Goal: Task Accomplishment & Management: Complete application form

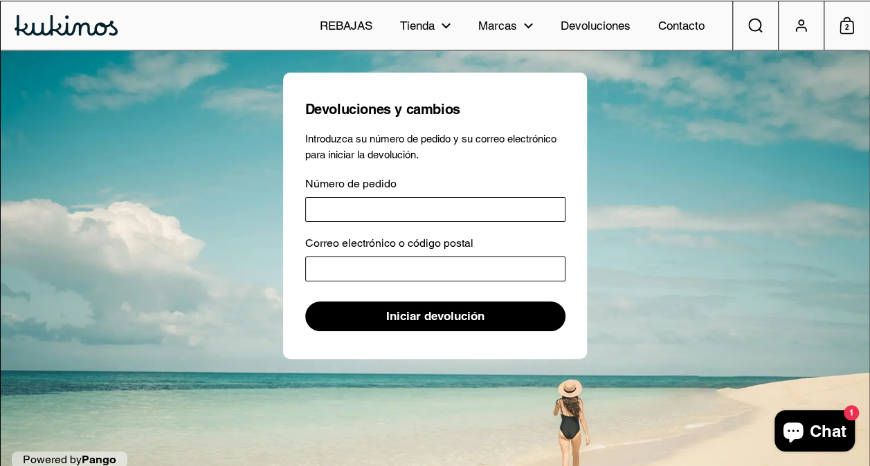
click at [450, 209] on input "Número de pedido" at bounding box center [435, 209] width 260 height 25
type input "*****"
click at [447, 262] on input "Correo electrónico o código postal" at bounding box center [435, 269] width 260 height 25
type input "**********"
click at [464, 310] on span "Iniciar devolución" at bounding box center [435, 316] width 98 height 28
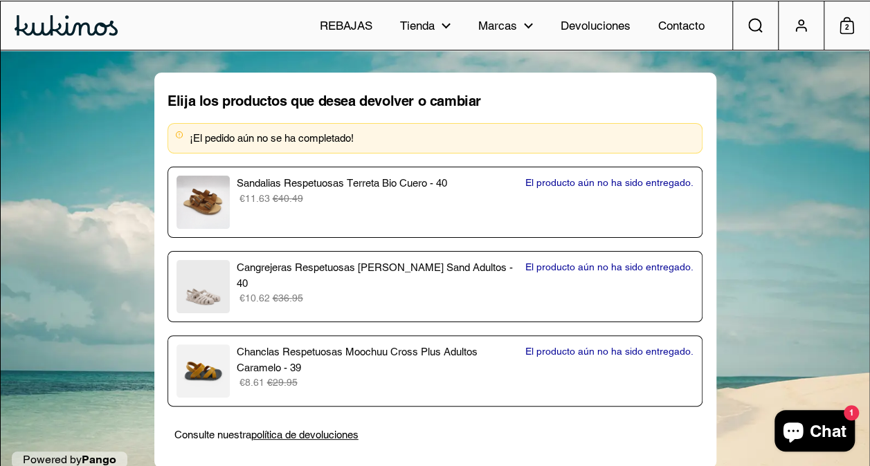
scroll to position [26, 0]
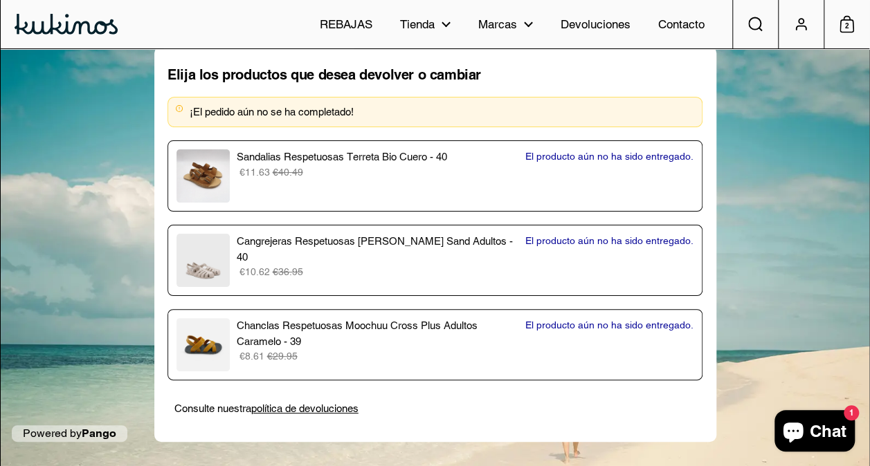
click at [588, 234] on p "El producto aún no ha sido entregado." at bounding box center [609, 241] width 168 height 15
click at [350, 245] on p "Cangrejeras Respetuosas [PERSON_NAME] Sand Adultos - 40" at bounding box center [377, 249] width 282 height 31
click at [620, 243] on p "El producto aún no ha sido entregado." at bounding box center [609, 241] width 168 height 15
click at [594, 332] on div "Chanclas Respetuosas Moochuu Cross Plus Adultos Caramelo - 39 €8.61 €29.95 El p…" at bounding box center [434, 344] width 517 height 53
click at [332, 338] on p "Chanclas Respetuosas Moochuu Cross Plus Adultos Caramelo - 39" at bounding box center [377, 333] width 282 height 31
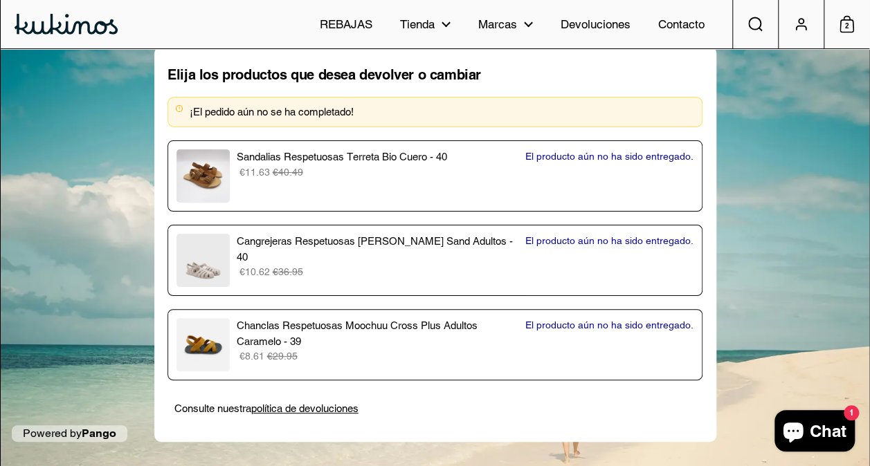
click at [363, 241] on p "Cangrejeras Respetuosas [PERSON_NAME] Sand Adultos - 40" at bounding box center [377, 249] width 282 height 31
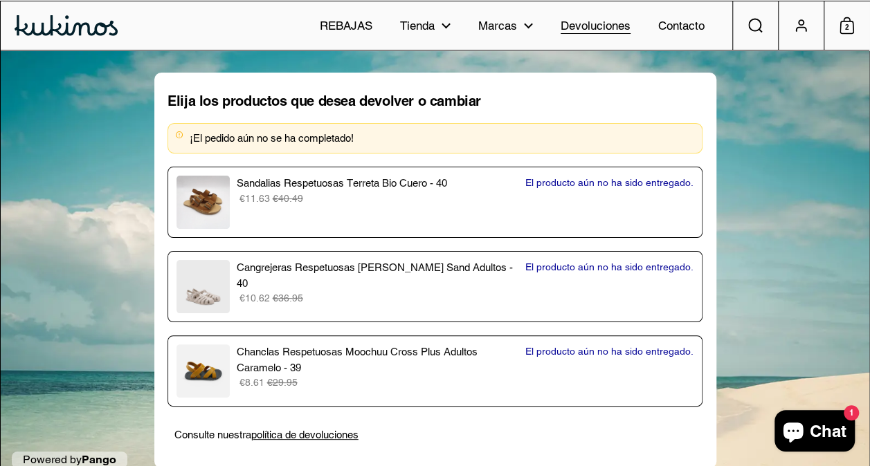
click at [603, 34] on span "Devoluciones" at bounding box center [596, 26] width 70 height 18
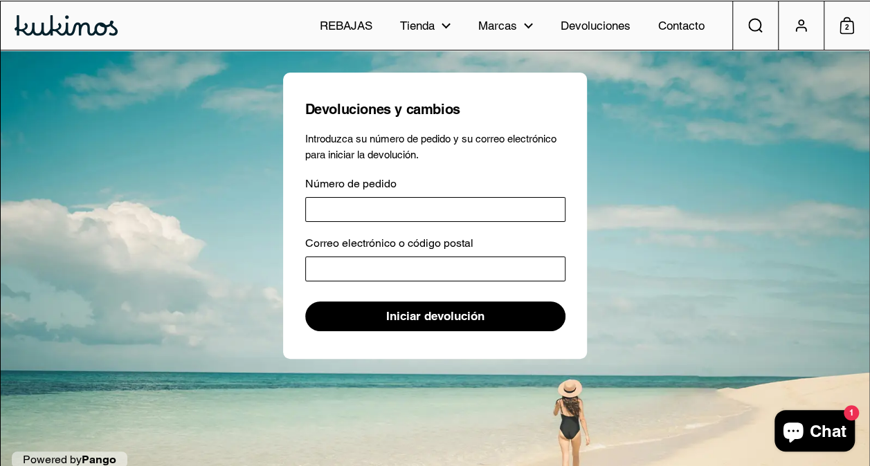
click at [522, 206] on input "Número de pedido" at bounding box center [435, 209] width 260 height 25
type input "*****"
click at [473, 273] on input "Correo electrónico o código postal" at bounding box center [435, 269] width 260 height 25
type input "**********"
click at [434, 319] on span "Iniciar devolución" at bounding box center [435, 316] width 98 height 28
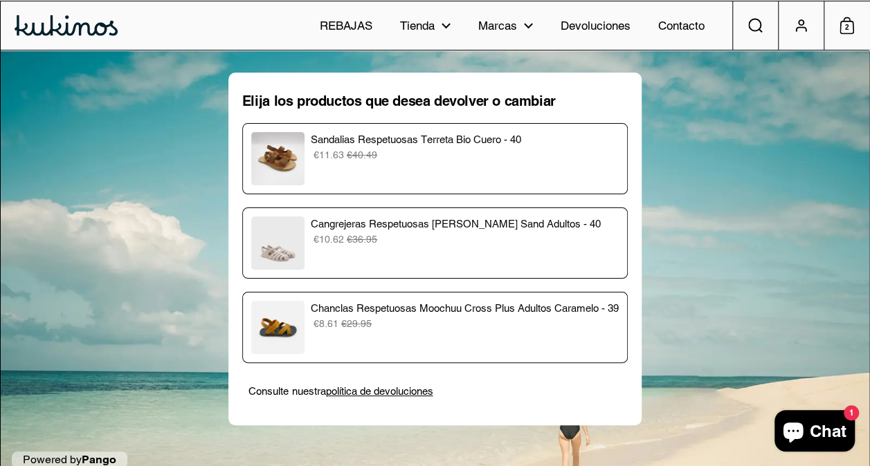
click at [549, 273] on div "Cangrejeras Respetuosas Igor Ura Sand Adultos - 40 €10.62 €36.95" at bounding box center [434, 243] width 385 height 71
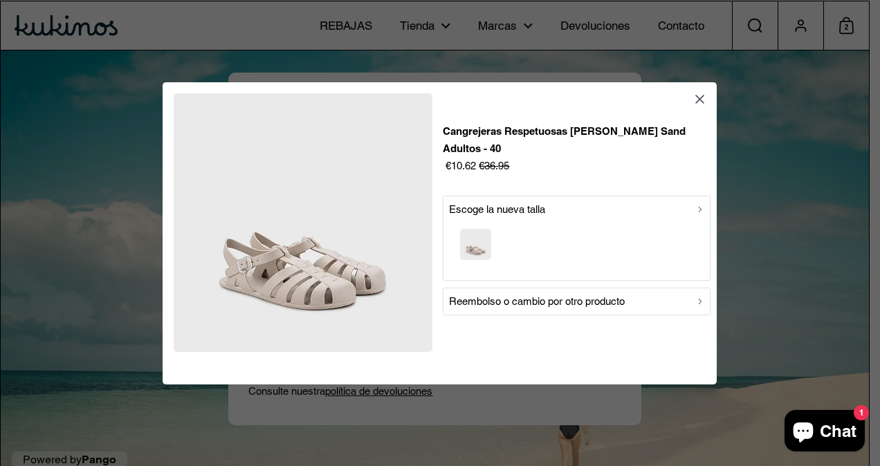
click at [550, 294] on p "Reembolso o cambio por otro producto" at bounding box center [537, 301] width 176 height 17
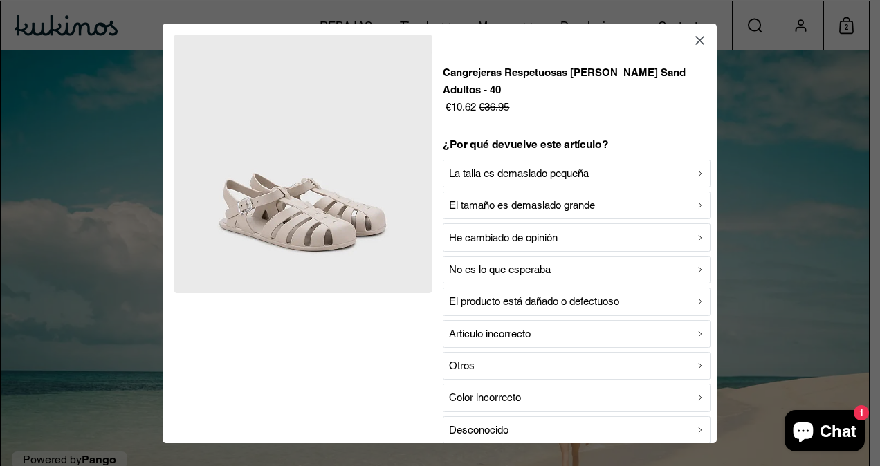
click at [527, 197] on p "El tamaño es demasiado grande" at bounding box center [522, 205] width 146 height 17
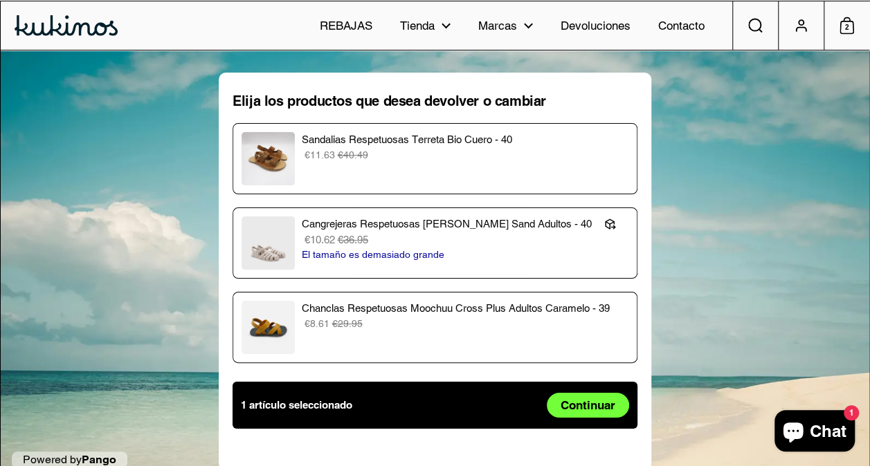
click at [447, 338] on div "Chanclas Respetuosas Moochuu Cross Plus Adultos Caramelo - 39 €8.61 €29.95" at bounding box center [435, 327] width 387 height 53
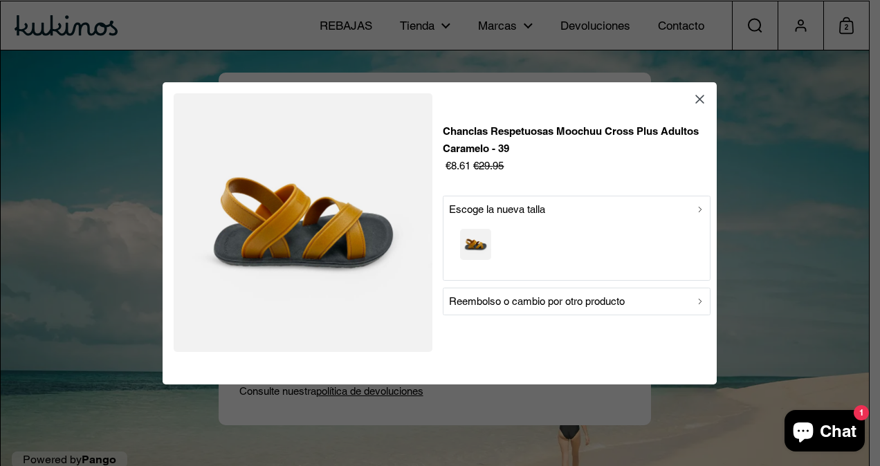
click at [513, 300] on p "Reembolso o cambio por otro producto" at bounding box center [537, 301] width 176 height 17
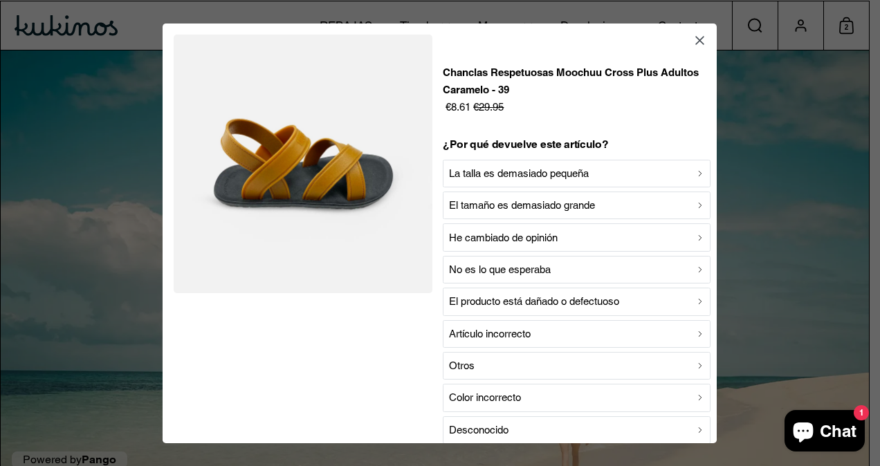
click at [509, 170] on p "La talla es demasiado pequeña" at bounding box center [519, 173] width 140 height 17
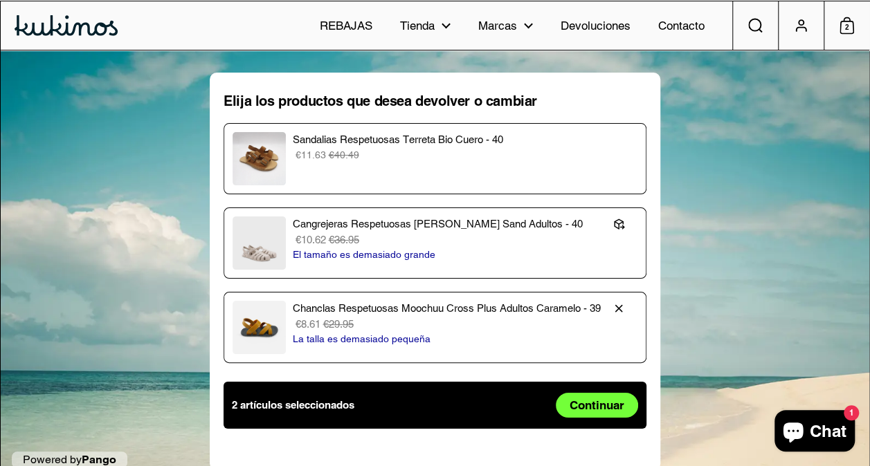
click at [515, 334] on p "La talla es demasiado pequeña" at bounding box center [446, 339] width 308 height 15
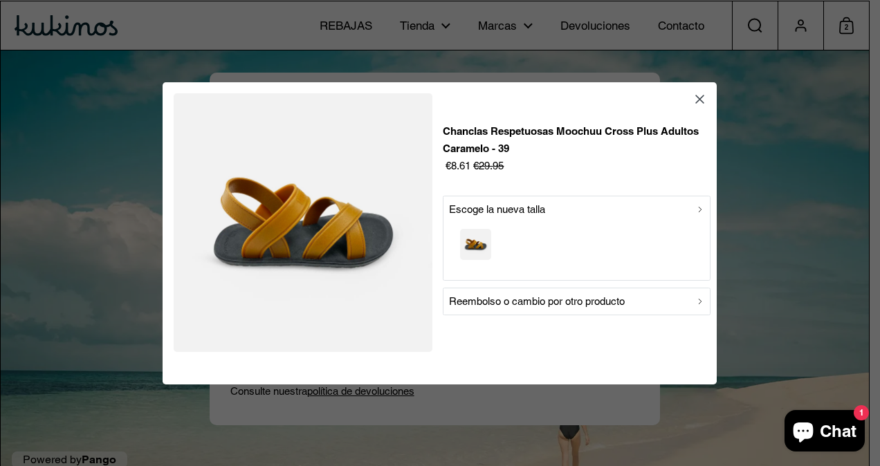
click at [522, 322] on div "Chanclas Respetuosas Moochuu Cross Plus Adultos Caramelo - 39 €8.61 €29.95 Esco…" at bounding box center [577, 233] width 267 height 289
click at [522, 300] on p "Reembolso o cambio por otro producto" at bounding box center [537, 301] width 176 height 17
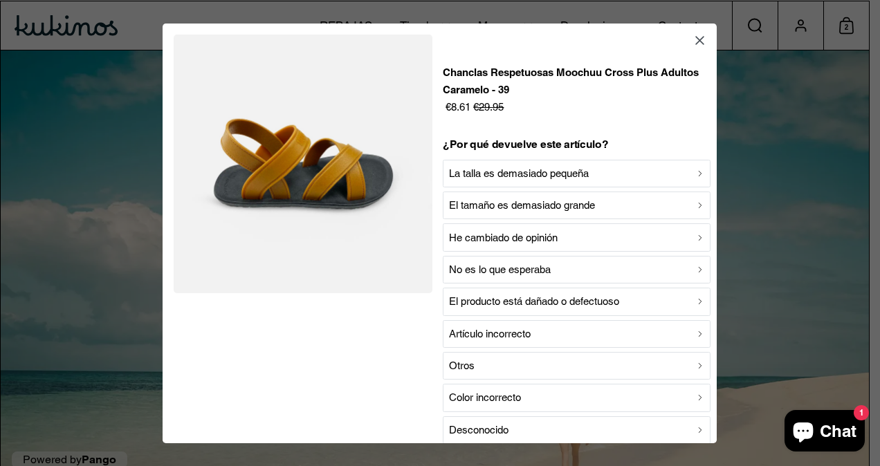
click at [516, 178] on p "La talla es demasiado pequeña" at bounding box center [519, 173] width 140 height 17
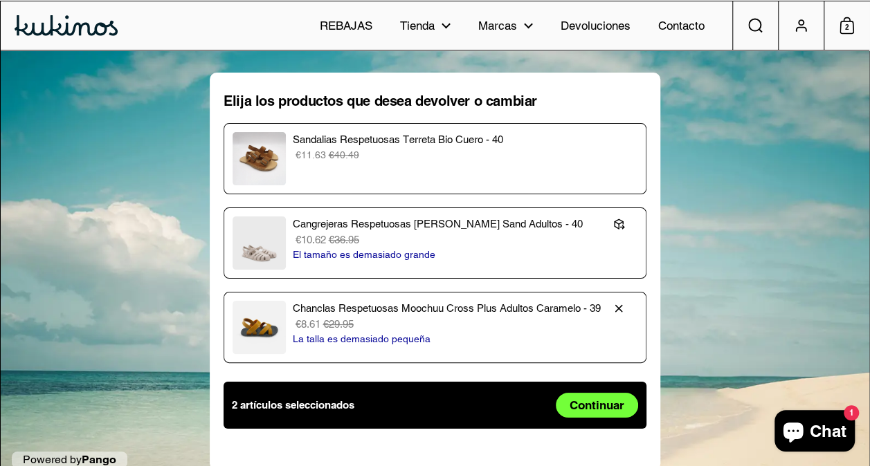
click at [513, 302] on p "Chanclas Respetuosas Moochuu Cross Plus Adultos Caramelo - 39" at bounding box center [446, 309] width 308 height 16
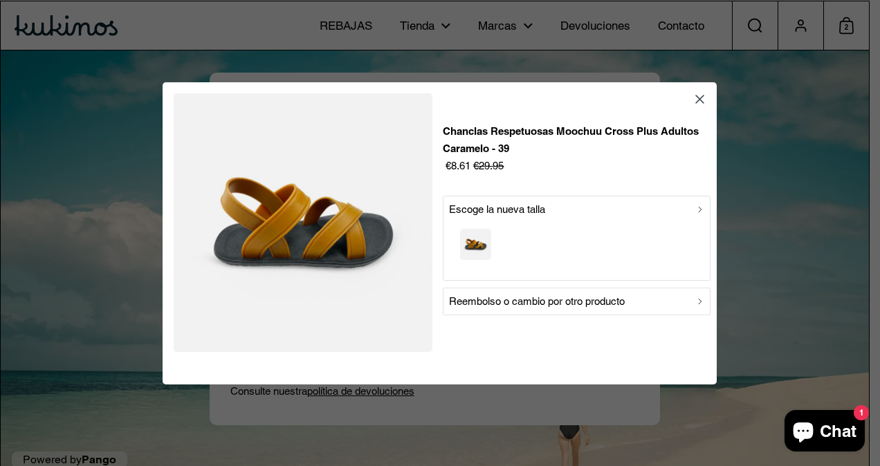
click at [649, 301] on div "Reembolso o cambio por otro producto" at bounding box center [577, 301] width 256 height 17
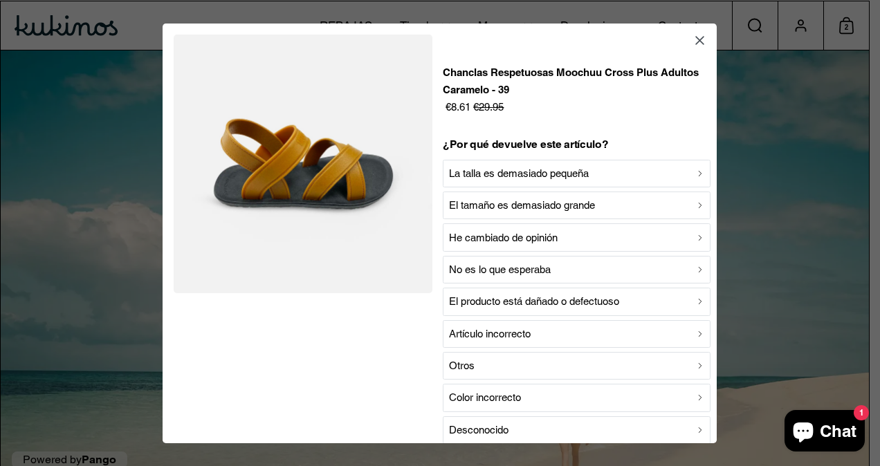
click at [555, 213] on p "El tamaño es demasiado grande" at bounding box center [522, 205] width 146 height 17
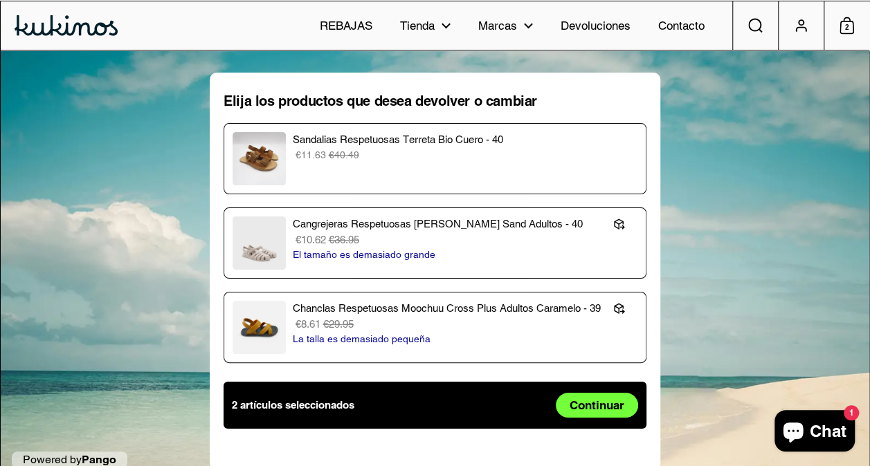
click at [591, 407] on span "Continuar" at bounding box center [596, 406] width 55 height 24
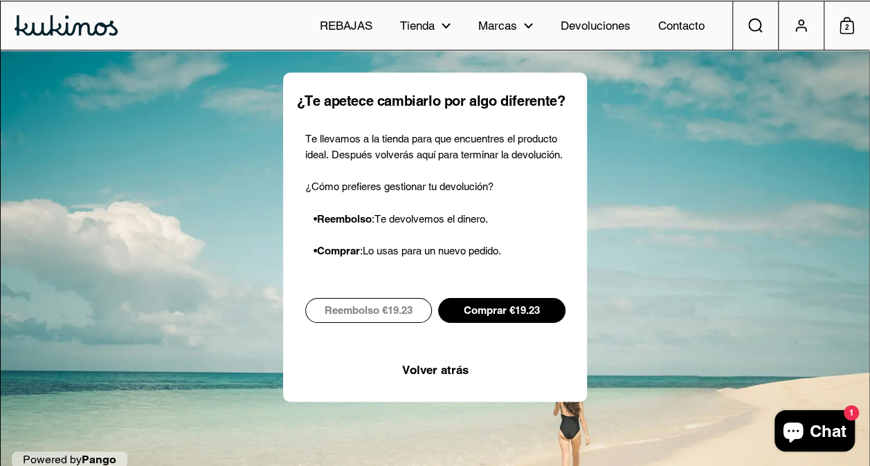
click at [493, 252] on p "• Comprar : Lo usas para un nuevo pedido." at bounding box center [439, 252] width 252 height 16
click at [495, 309] on span "Comprar €19.23" at bounding box center [502, 311] width 76 height 24
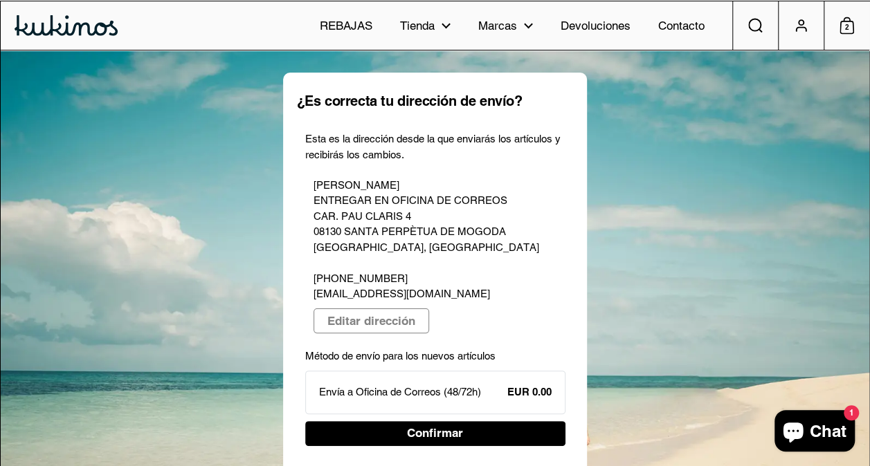
scroll to position [58, 0]
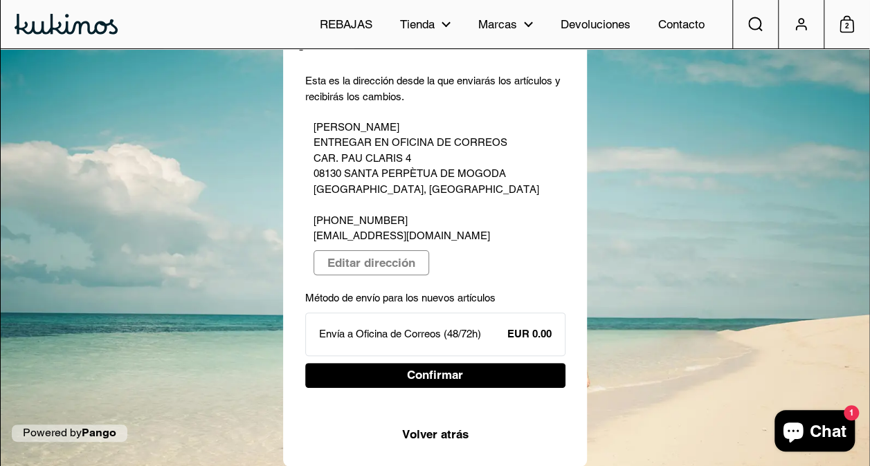
click at [526, 369] on span "Confirmar" at bounding box center [435, 376] width 233 height 24
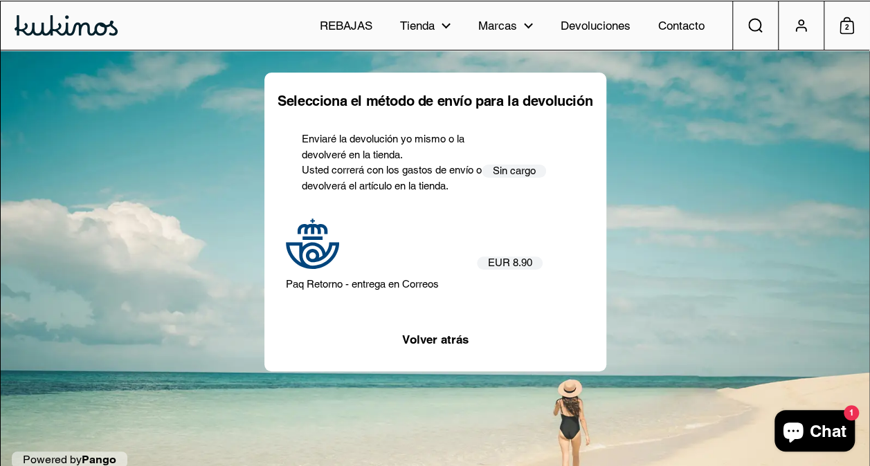
click at [399, 283] on p "Paq Retorno - entrega en Correos" at bounding box center [362, 285] width 153 height 16
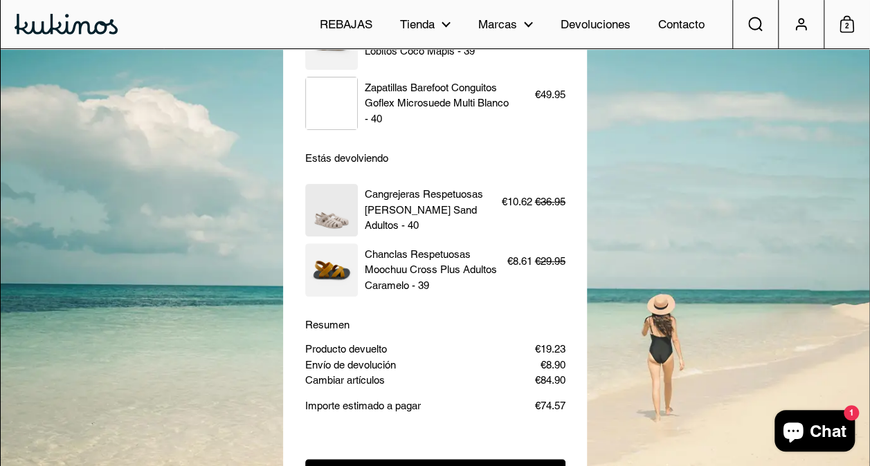
scroll to position [208, 0]
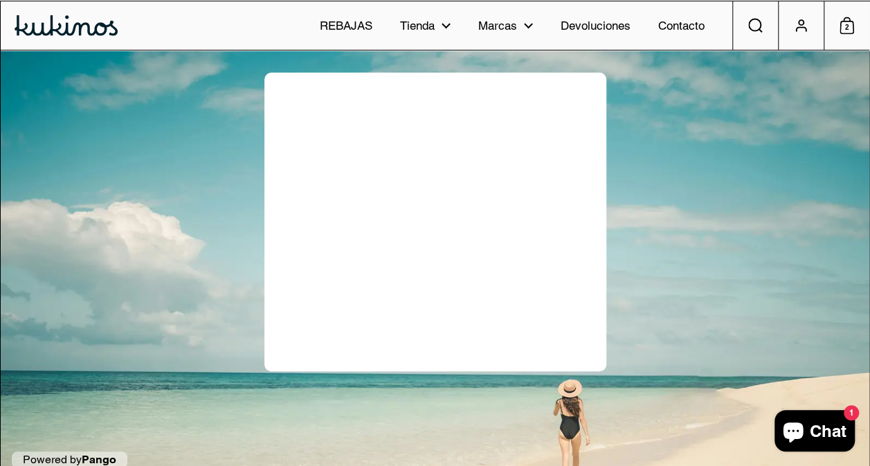
scroll to position [26, 0]
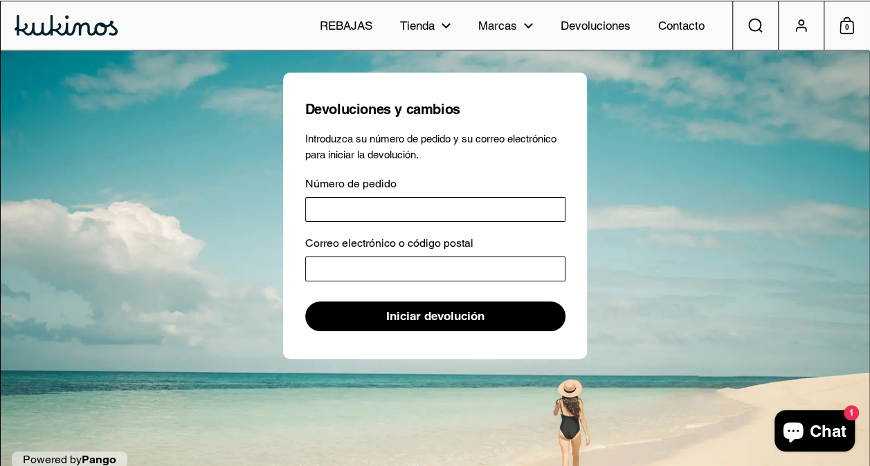
click at [468, 205] on input "Número de pedido" at bounding box center [435, 209] width 260 height 25
type input "*"
type input "*****"
click at [465, 267] on input "Correo electrónico o código postal" at bounding box center [435, 269] width 260 height 25
type input "**********"
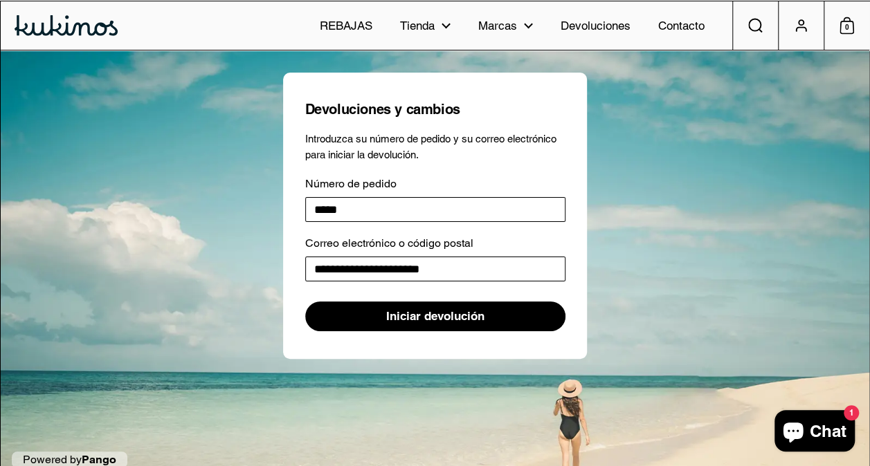
click at [417, 324] on span "Iniciar devolución" at bounding box center [435, 316] width 98 height 28
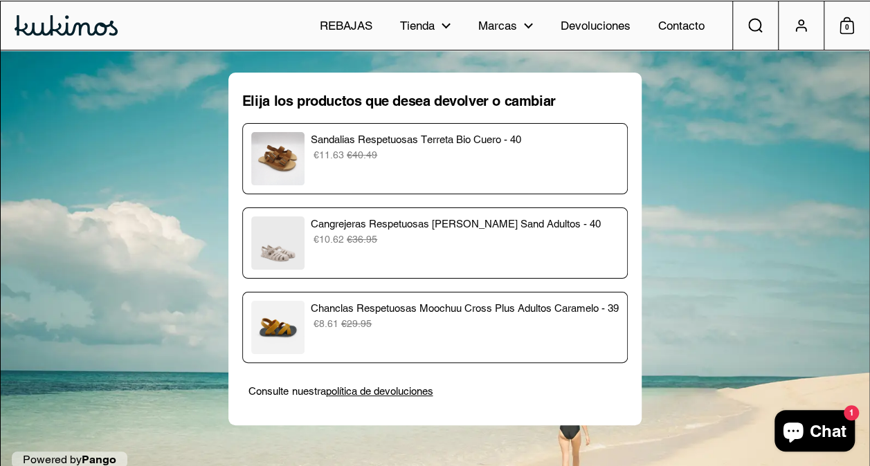
click at [550, 243] on p "€10.62 €36.95" at bounding box center [465, 240] width 308 height 15
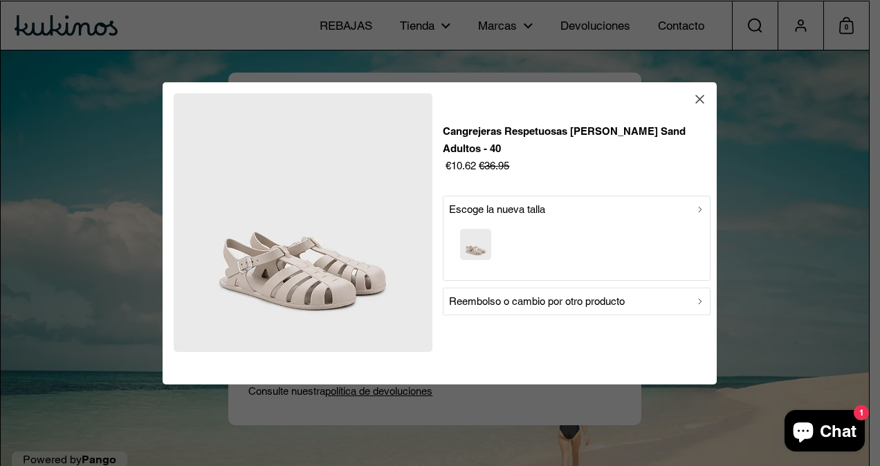
click at [543, 293] on p "Reembolso o cambio por otro producto" at bounding box center [537, 301] width 176 height 17
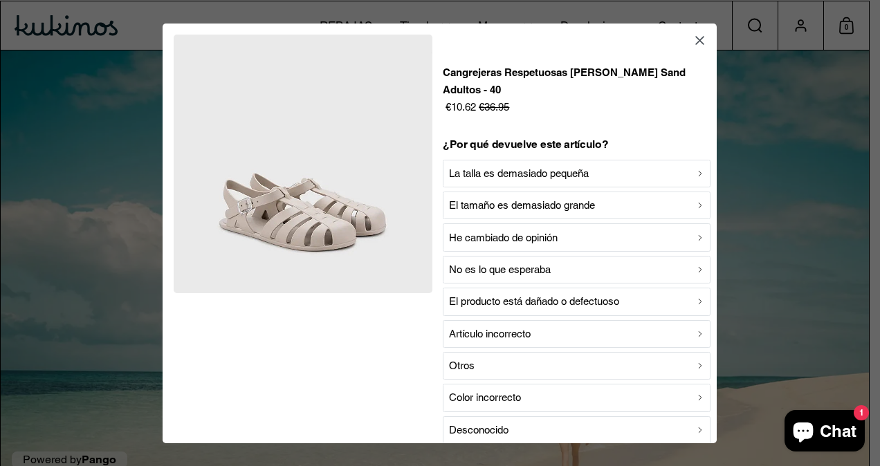
click at [542, 197] on p "El tamaño es demasiado grande" at bounding box center [522, 205] width 146 height 17
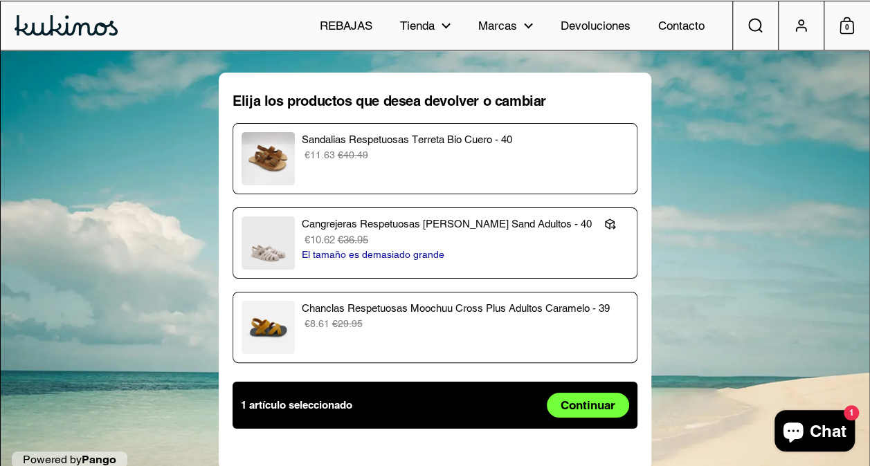
click at [518, 339] on div "Chanclas Respetuosas Moochuu Cross Plus Adultos Caramelo - 39 €8.61 €29.95" at bounding box center [435, 327] width 387 height 53
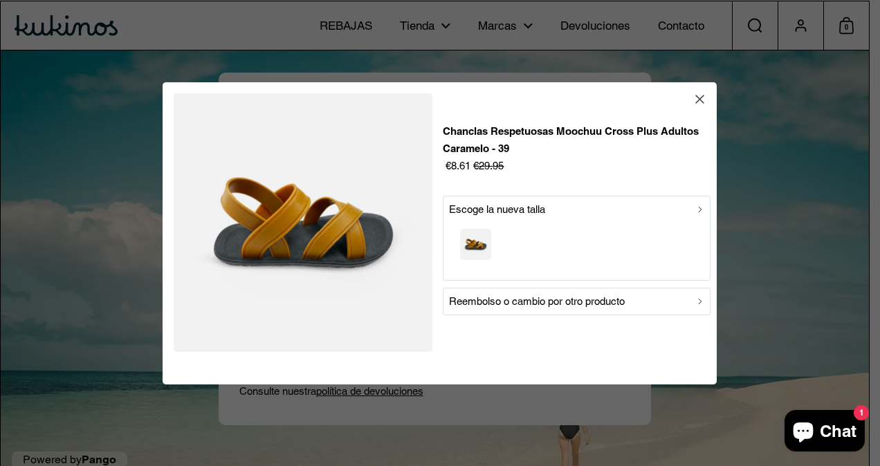
click at [545, 302] on p "Reembolso o cambio por otro producto" at bounding box center [537, 301] width 176 height 17
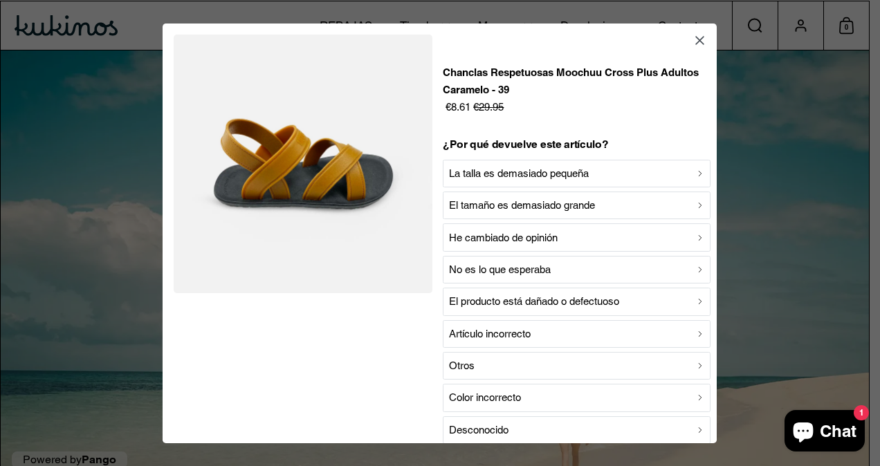
click at [511, 201] on p "El tamaño es demasiado grande" at bounding box center [522, 205] width 146 height 17
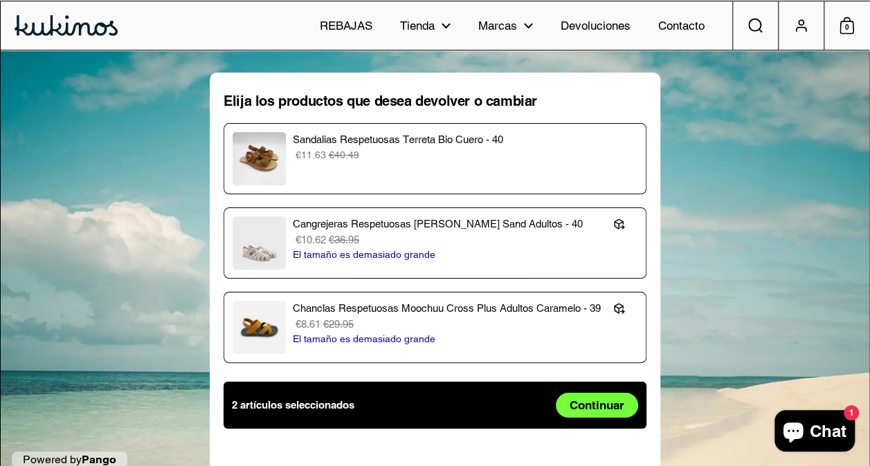
click at [570, 396] on span "Continuar" at bounding box center [596, 406] width 55 height 24
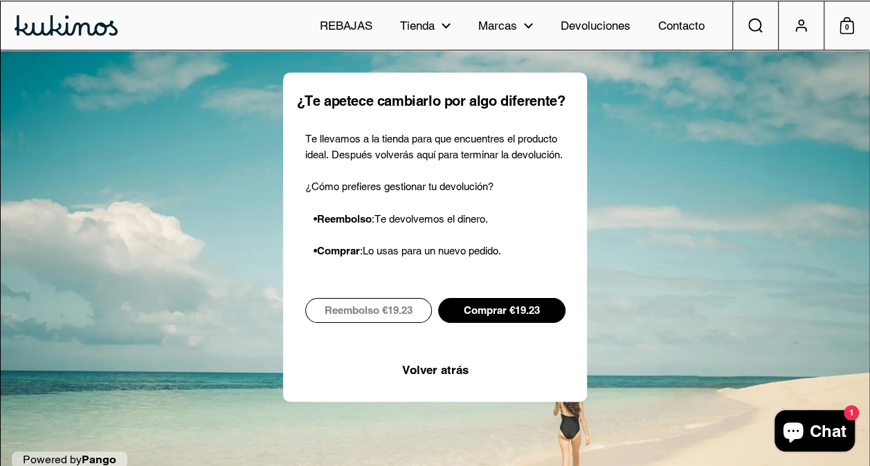
click at [358, 305] on span "Reembolso €19.23" at bounding box center [369, 311] width 88 height 24
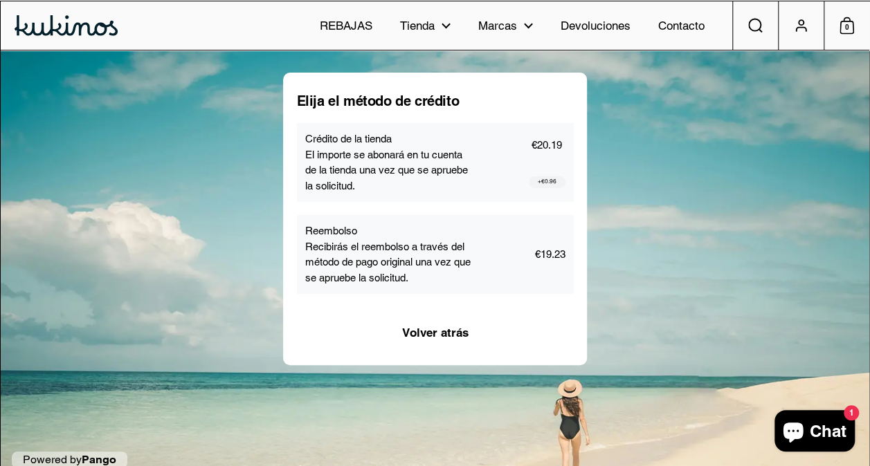
click at [438, 193] on div "Crédito de la tienda El importe se abonará en tu cuenta de la tienda una vez qu…" at bounding box center [435, 162] width 277 height 79
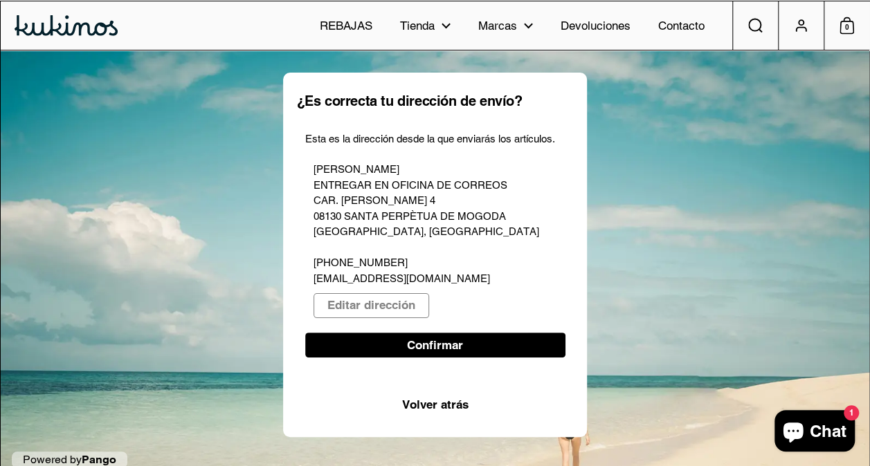
click at [437, 341] on span "Confirmar" at bounding box center [435, 346] width 56 height 24
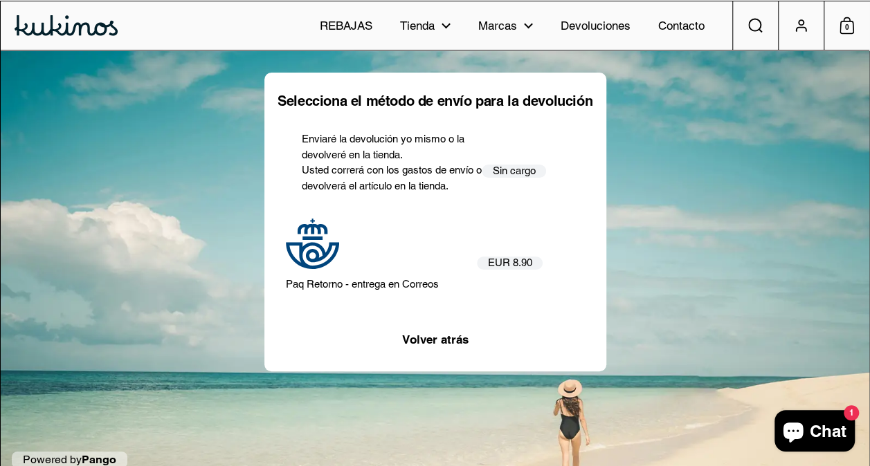
click at [406, 173] on p "Usted correrá con los gastos de envío o devolverá el artículo en la tienda." at bounding box center [392, 178] width 180 height 31
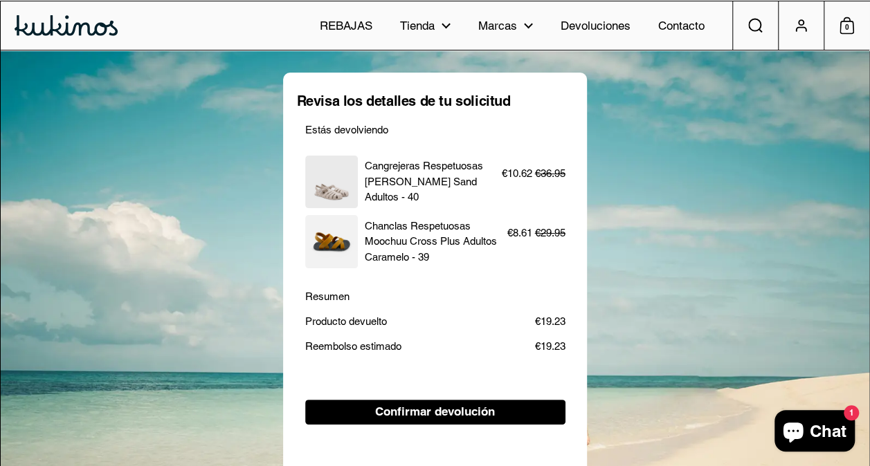
click at [539, 407] on span "Confirmar devolución" at bounding box center [435, 413] width 233 height 24
